Goal: Task Accomplishment & Management: Manage account settings

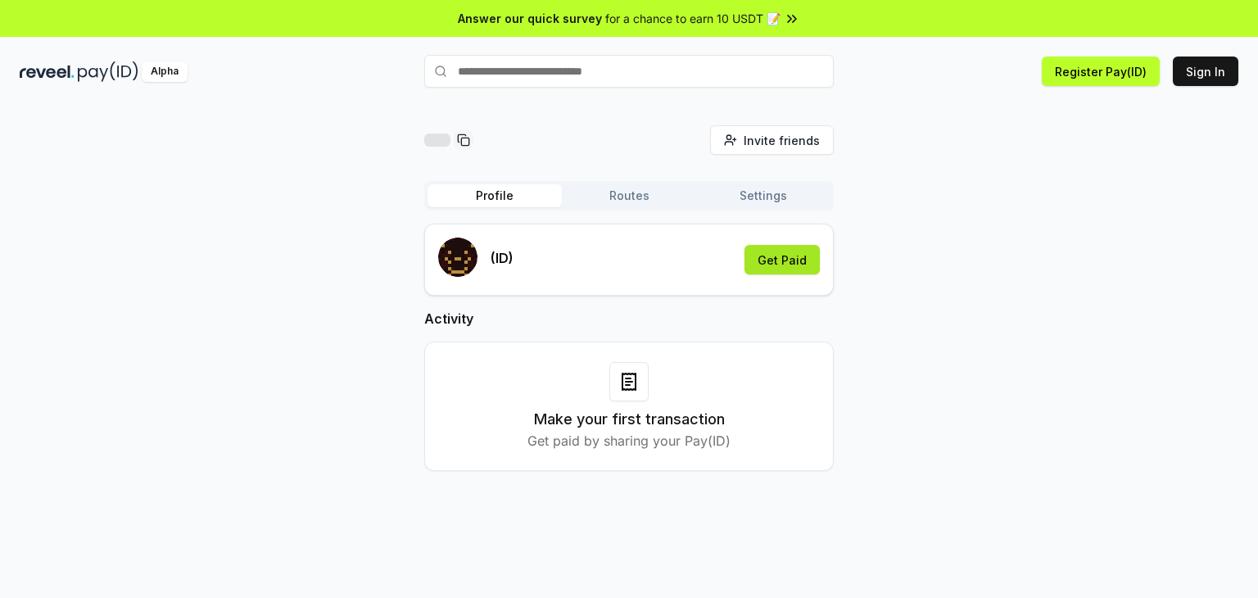
click at [768, 259] on button "Get Paid" at bounding box center [781, 259] width 75 height 29
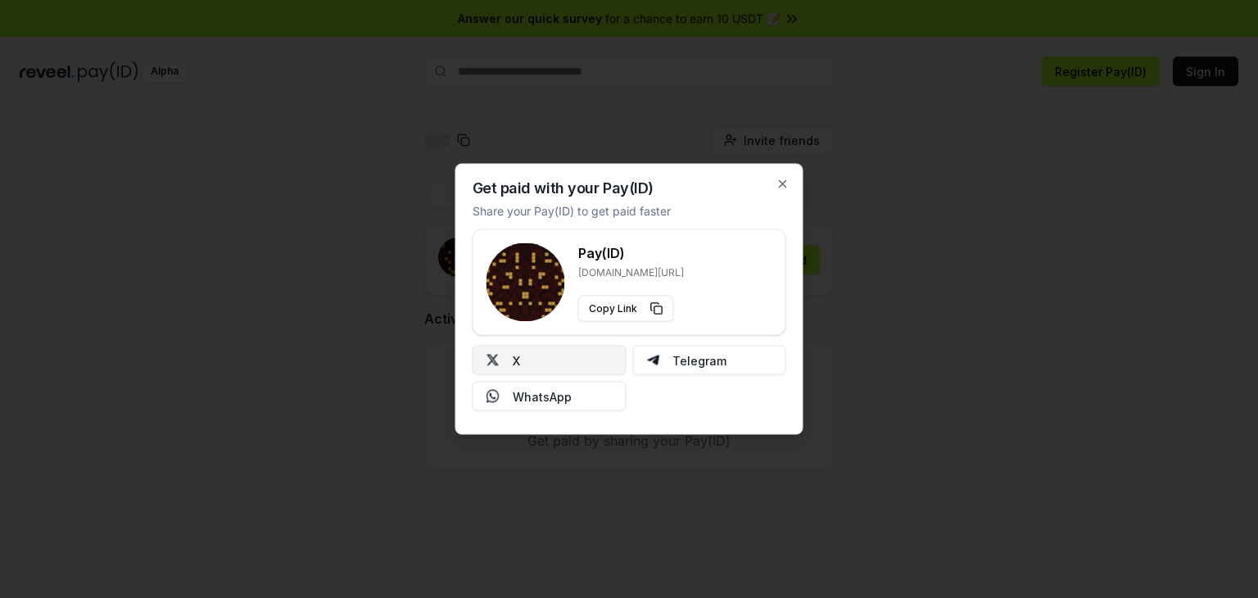
click at [600, 368] on button "X" at bounding box center [549, 360] width 154 height 29
click at [938, 318] on div at bounding box center [629, 299] width 1258 height 598
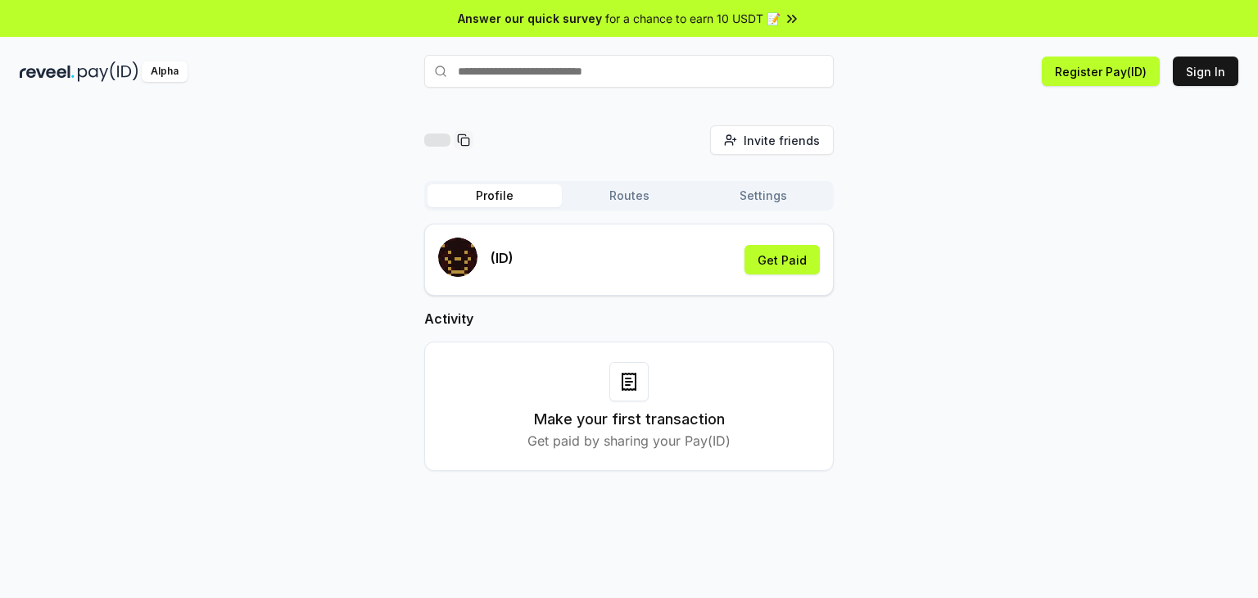
click at [634, 193] on button "Routes" at bounding box center [629, 195] width 134 height 23
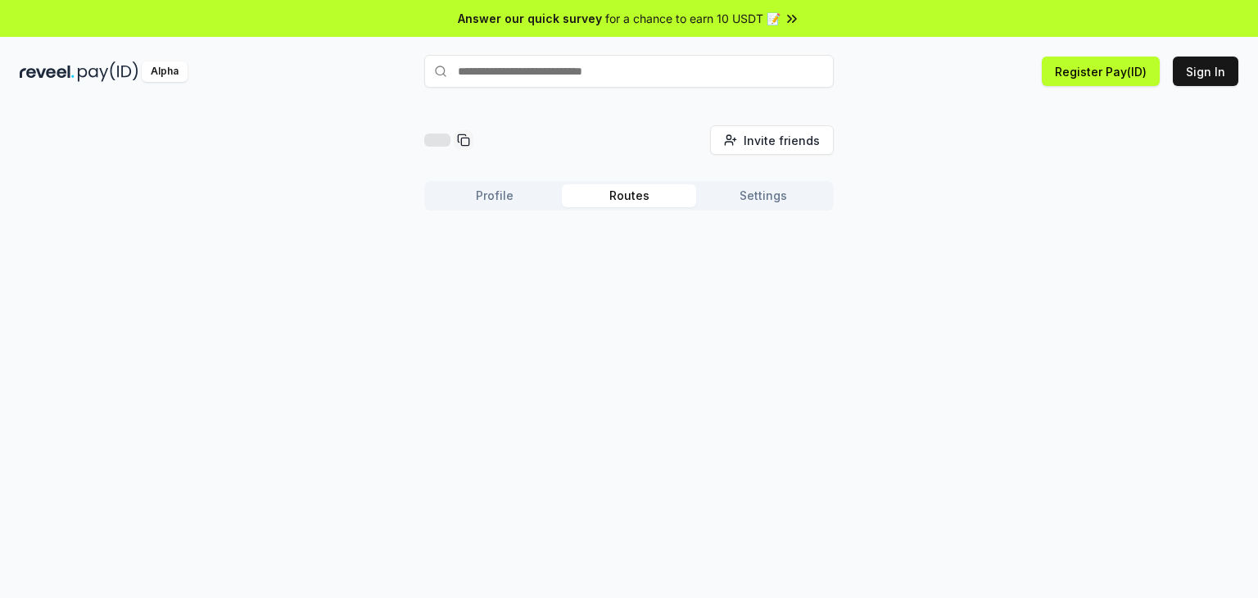
click at [776, 201] on button "Settings" at bounding box center [763, 195] width 134 height 23
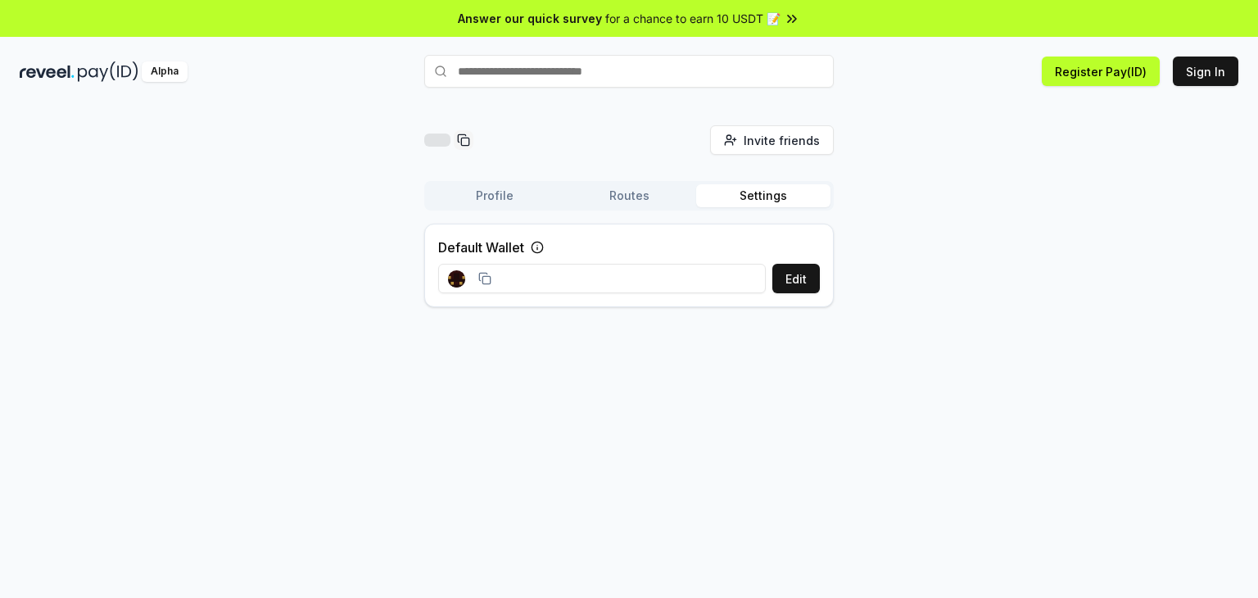
click at [530, 198] on button "Profile" at bounding box center [494, 195] width 134 height 23
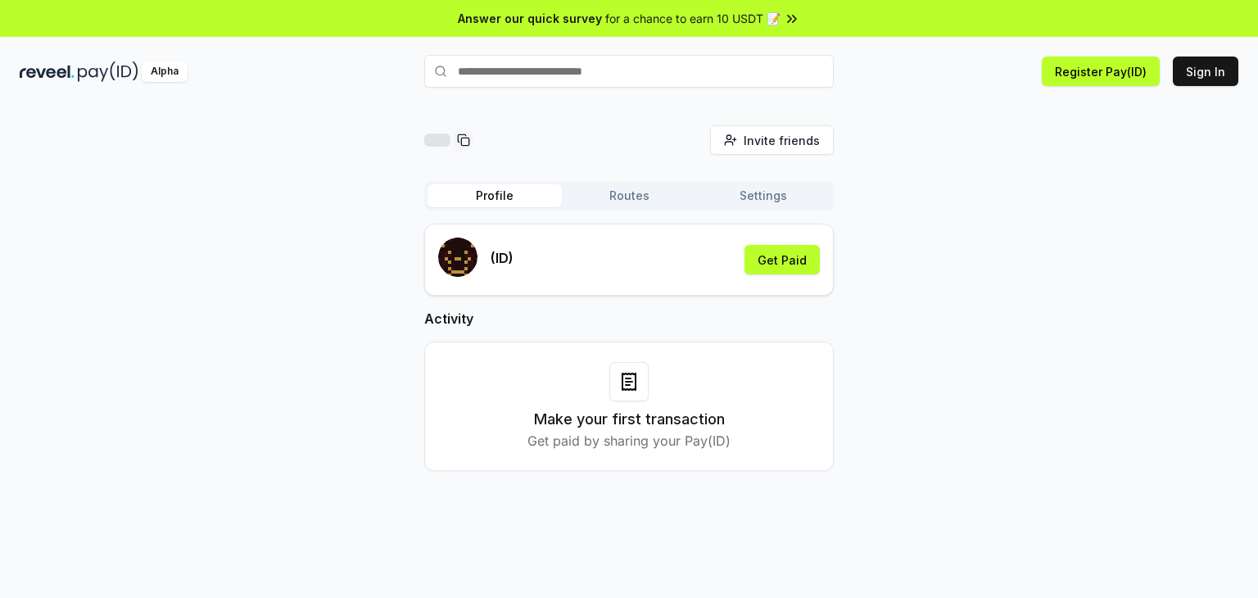
click at [793, 185] on button "Settings" at bounding box center [763, 195] width 134 height 23
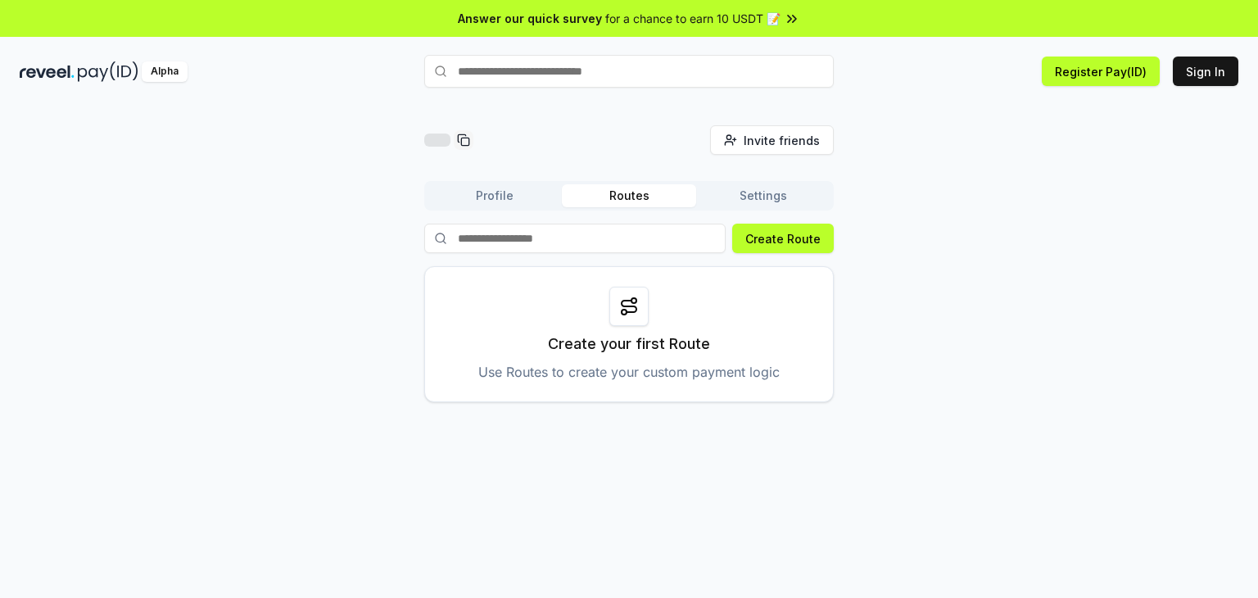
drag, startPoint x: 671, startPoint y: 199, endPoint x: 671, endPoint y: 214, distance: 14.7
click at [671, 204] on button "Routes" at bounding box center [629, 195] width 134 height 23
click at [745, 200] on button "Settings" at bounding box center [763, 195] width 134 height 23
